Goal: Check status

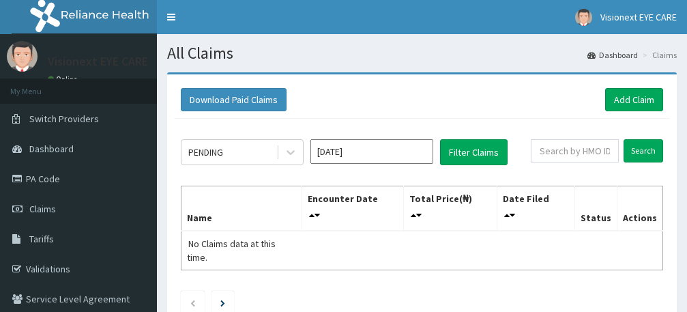
click at [563, 154] on input "text" at bounding box center [575, 150] width 88 height 23
type input "p"
click at [44, 182] on link "PA Code" at bounding box center [78, 179] width 157 height 30
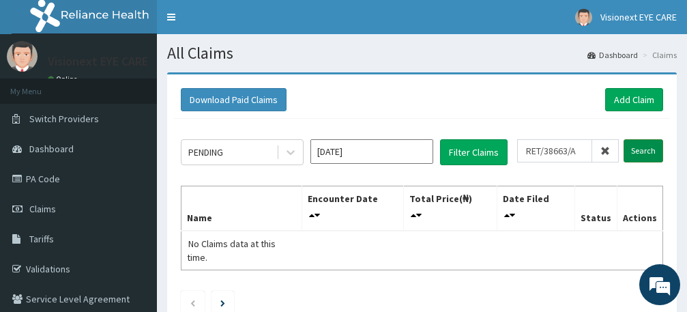
type input "RET/38663/A"
click at [649, 155] on input "Search" at bounding box center [643, 150] width 40 height 23
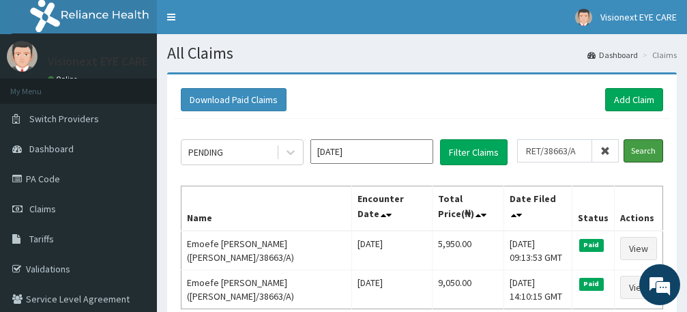
scroll to position [68, 0]
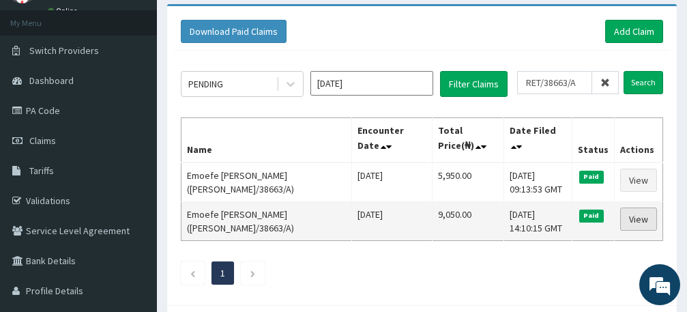
click at [643, 218] on link "View" at bounding box center [638, 218] width 37 height 23
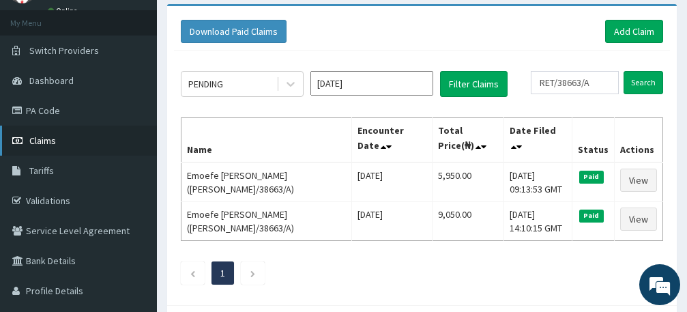
click at [57, 144] on link "Claims" at bounding box center [78, 141] width 157 height 30
click at [65, 111] on link "PA Code" at bounding box center [78, 110] width 157 height 30
click at [50, 114] on link "PA Code" at bounding box center [78, 110] width 157 height 30
